Goal: Find specific page/section: Find specific page/section

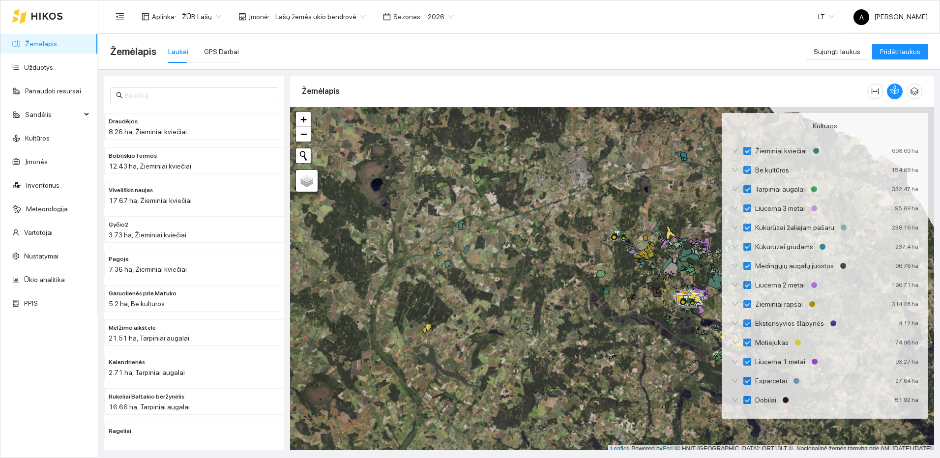
click at [37, 40] on link "Žemėlapis" at bounding box center [41, 44] width 32 height 8
click at [895, 88] on icon "button" at bounding box center [894, 89] width 9 height 9
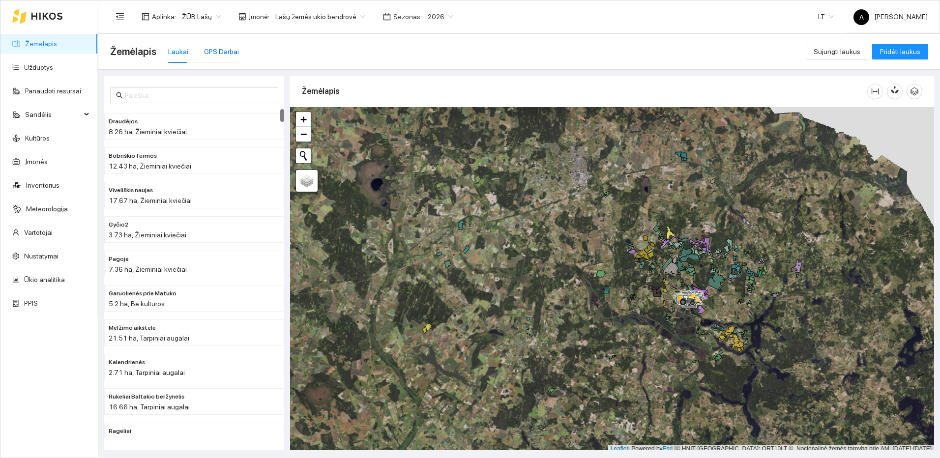
click at [229, 52] on div "GPS Darbai" at bounding box center [221, 51] width 35 height 11
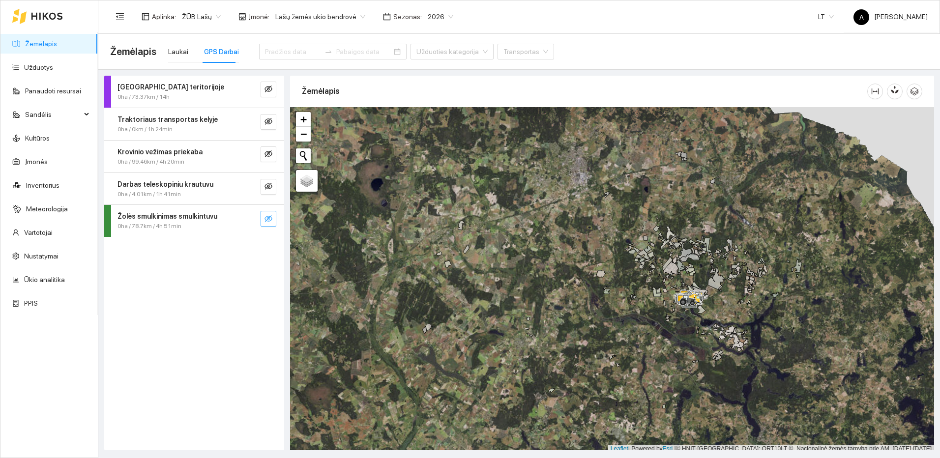
click at [271, 218] on icon "eye-invisible" at bounding box center [268, 219] width 8 height 8
click at [243, 217] on button "button" at bounding box center [249, 219] width 16 height 16
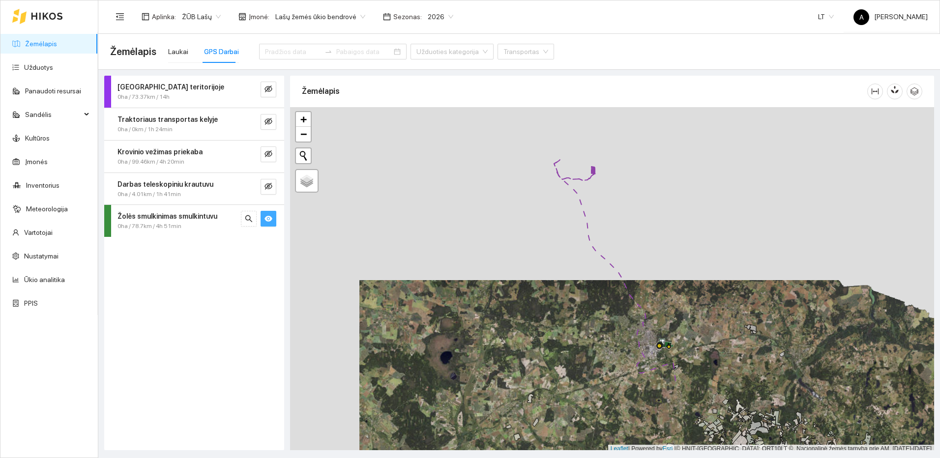
scroll to position [3, 0]
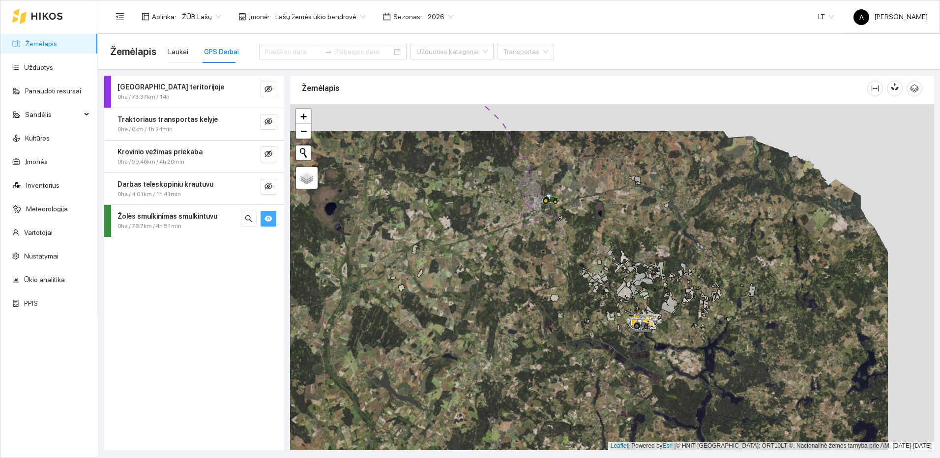
drag, startPoint x: 701, startPoint y: 376, endPoint x: 582, endPoint y: 227, distance: 190.2
click at [582, 227] on div at bounding box center [612, 277] width 644 height 346
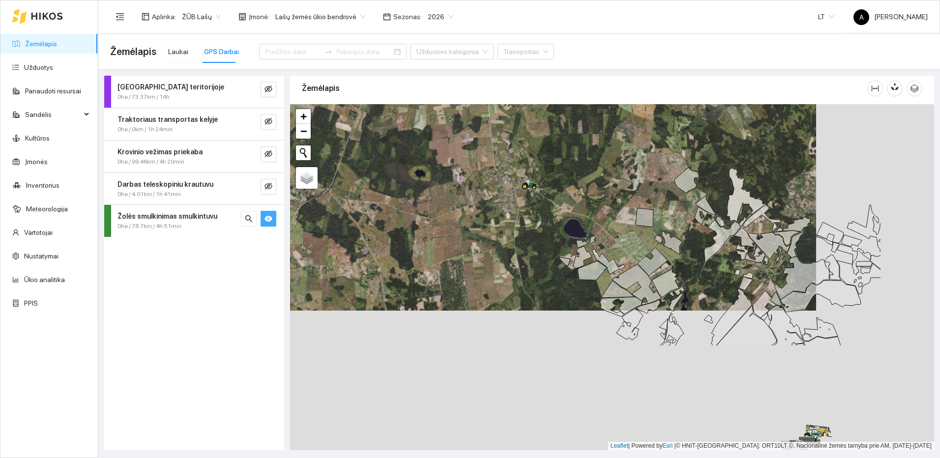
drag, startPoint x: 721, startPoint y: 322, endPoint x: 612, endPoint y: 207, distance: 158.2
click at [612, 207] on div at bounding box center [612, 277] width 644 height 346
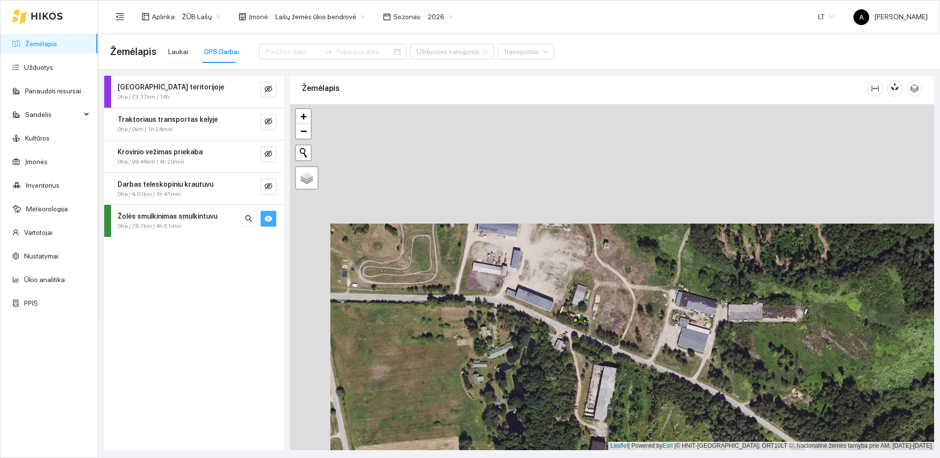
drag, startPoint x: 442, startPoint y: 232, endPoint x: 450, endPoint y: 268, distance: 36.8
click at [450, 268] on div at bounding box center [612, 277] width 644 height 346
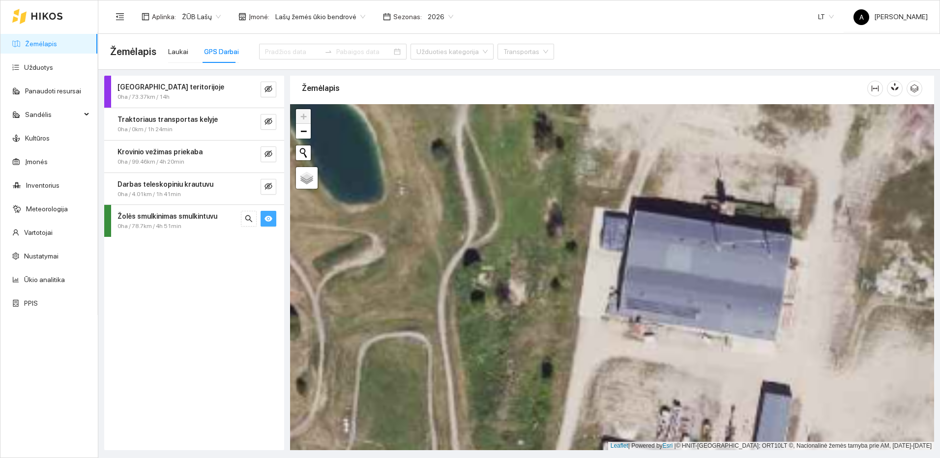
drag, startPoint x: 476, startPoint y: 292, endPoint x: 508, endPoint y: 347, distance: 63.8
click at [508, 347] on div at bounding box center [612, 277] width 644 height 346
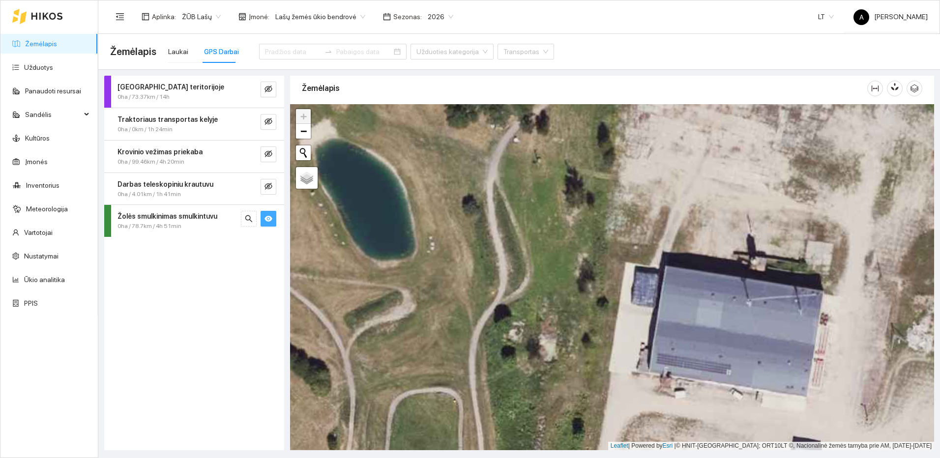
drag, startPoint x: 524, startPoint y: 206, endPoint x: 586, endPoint y: 358, distance: 163.4
click at [586, 358] on div at bounding box center [612, 277] width 644 height 346
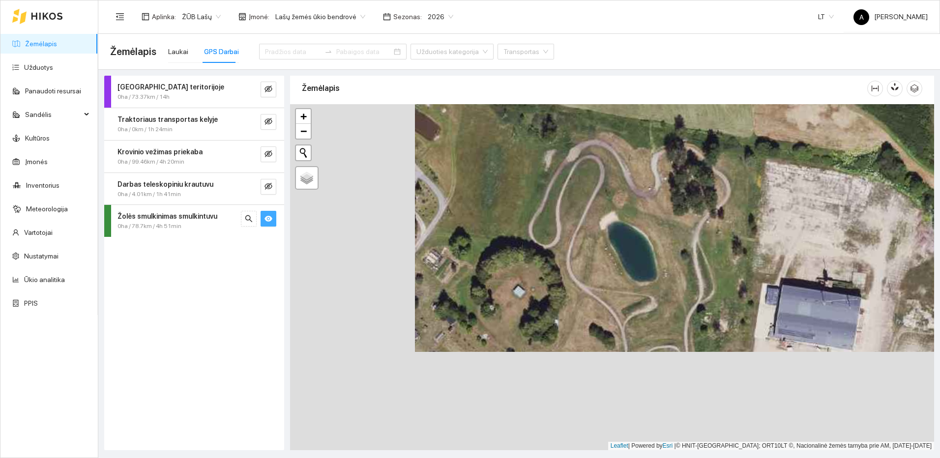
drag, startPoint x: 497, startPoint y: 376, endPoint x: 614, endPoint y: 280, distance: 151.6
click at [614, 280] on div at bounding box center [612, 277] width 644 height 346
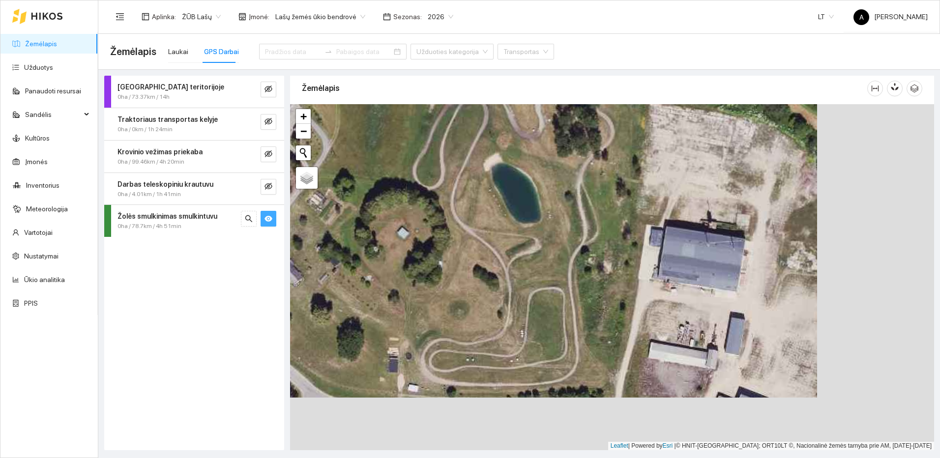
drag, startPoint x: 647, startPoint y: 348, endPoint x: 530, endPoint y: 295, distance: 128.3
click at [530, 295] on div at bounding box center [612, 277] width 644 height 346
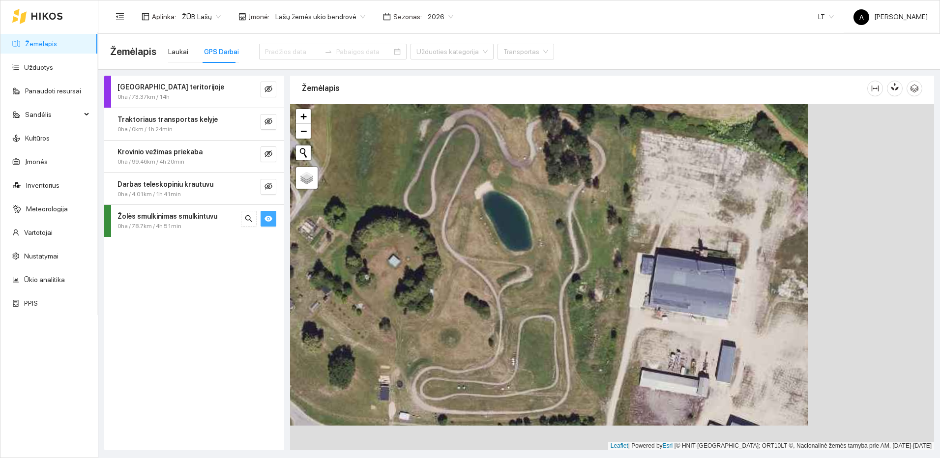
drag, startPoint x: 542, startPoint y: 238, endPoint x: 532, endPoint y: 267, distance: 31.1
click at [532, 267] on div at bounding box center [612, 277] width 644 height 346
